Goal: Find specific page/section: Find specific page/section

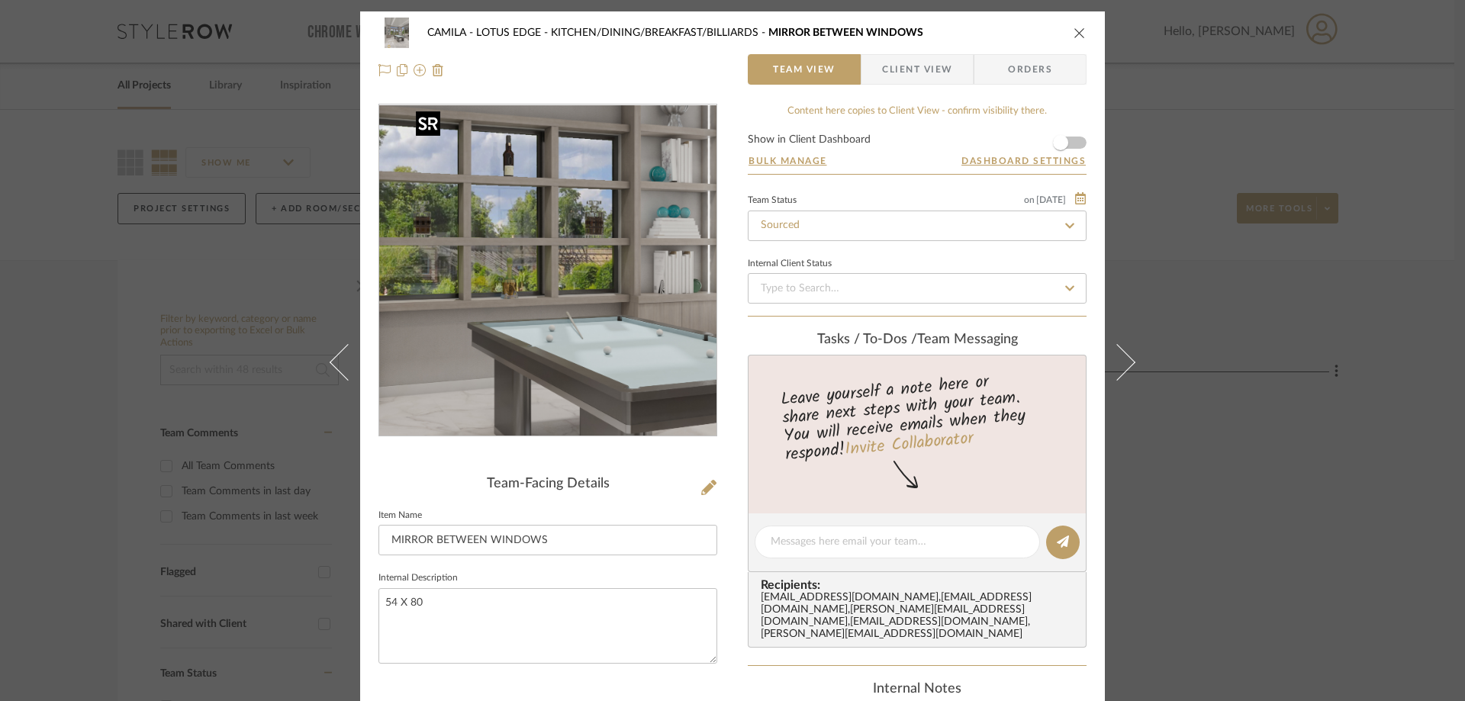
click at [534, 280] on img "0" at bounding box center [547, 270] width 265 height 331
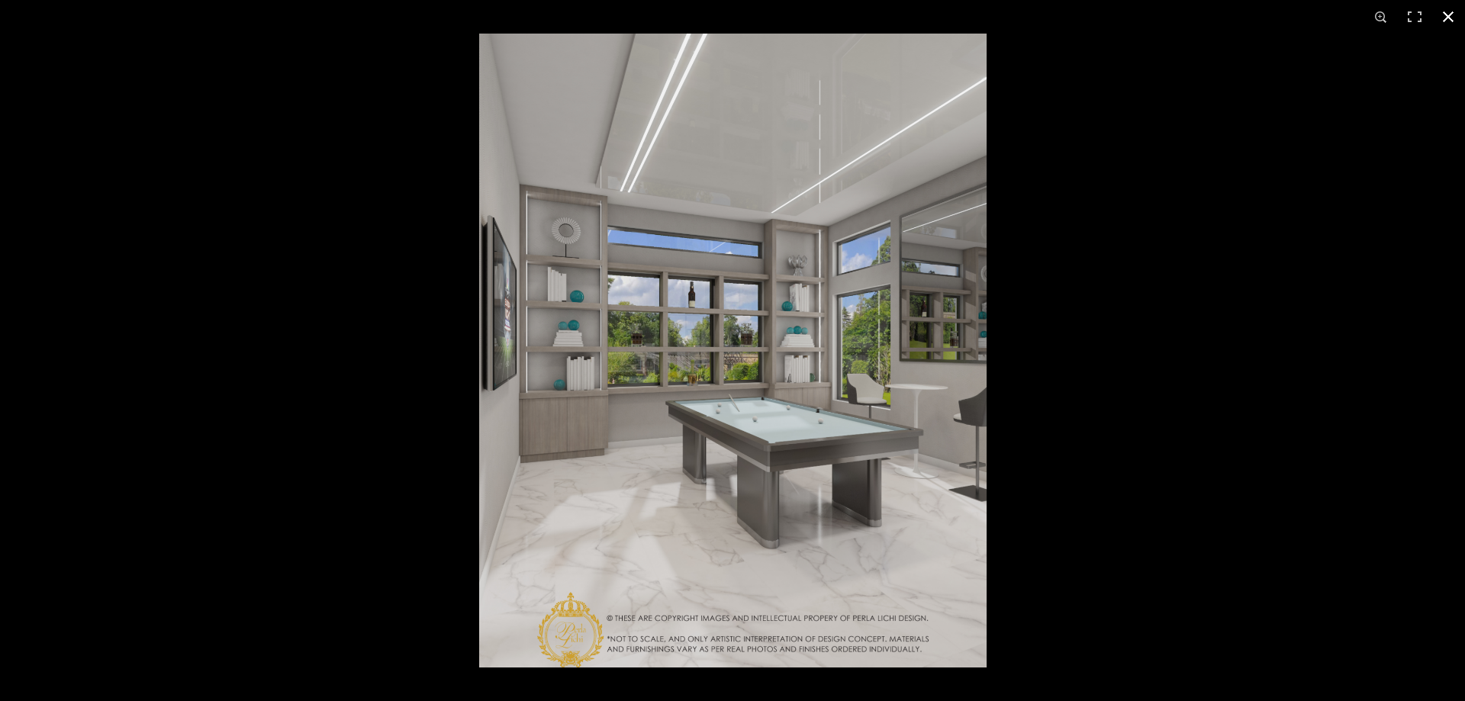
click at [1058, 384] on div at bounding box center [1211, 384] width 1465 height 701
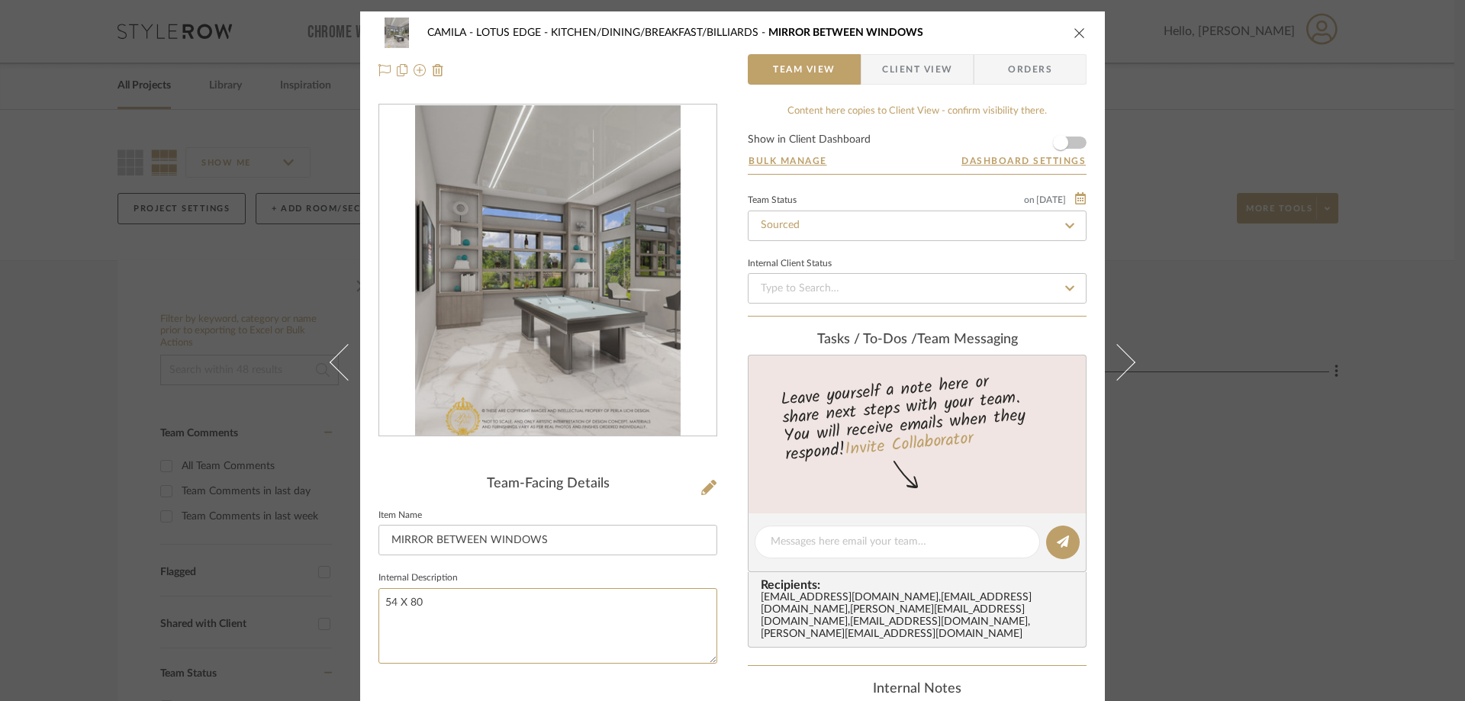
drag, startPoint x: 423, startPoint y: 602, endPoint x: 370, endPoint y: 597, distance: 53.6
click at [370, 597] on div "CAMILA - LOTUS EDGE KITCHEN/DINING/BREAKFAST/BILLIARDS MIRROR BETWEEN WINDOWS T…" at bounding box center [732, 561] width 744 height 1101
click at [1077, 34] on icon "close" at bounding box center [1079, 33] width 12 height 12
